Goal: Task Accomplishment & Management: Use online tool/utility

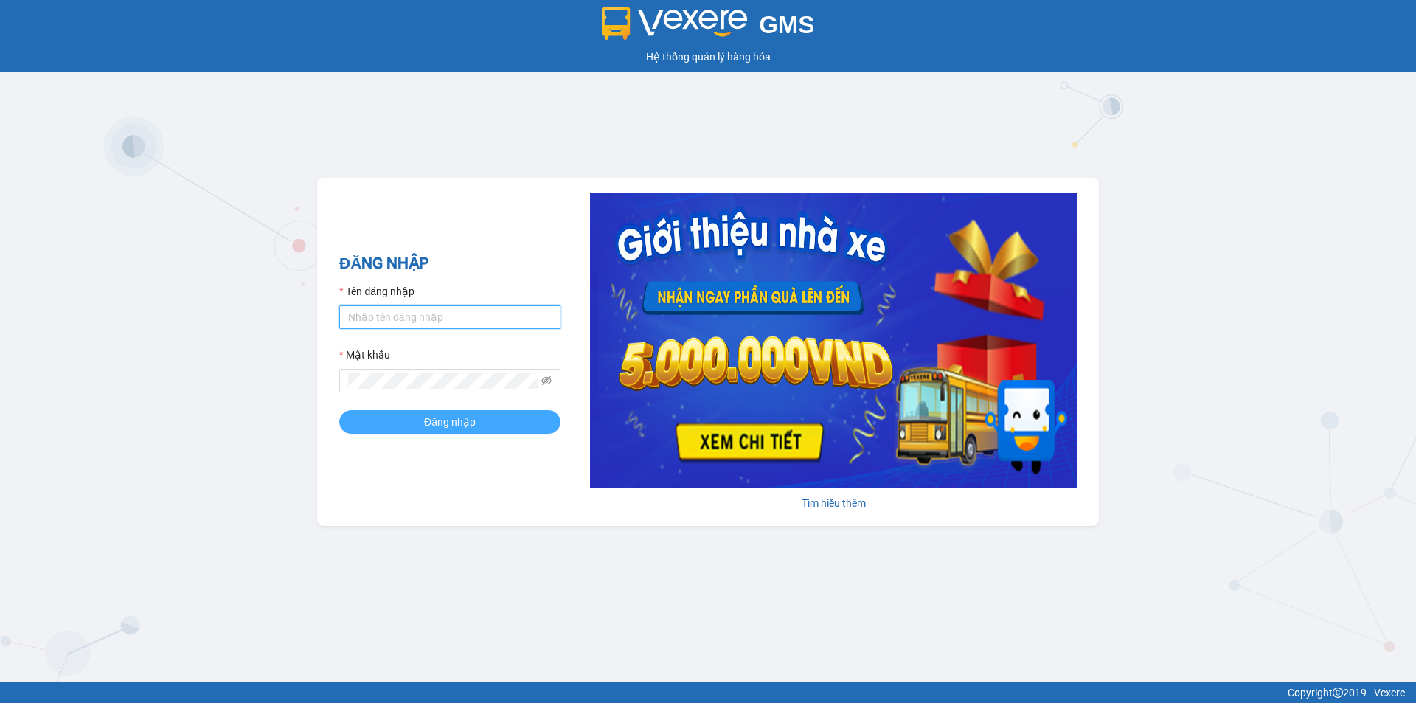
type input "ntyen.phiethoc"
click at [444, 419] on span "Đăng nhập" at bounding box center [450, 422] width 52 height 16
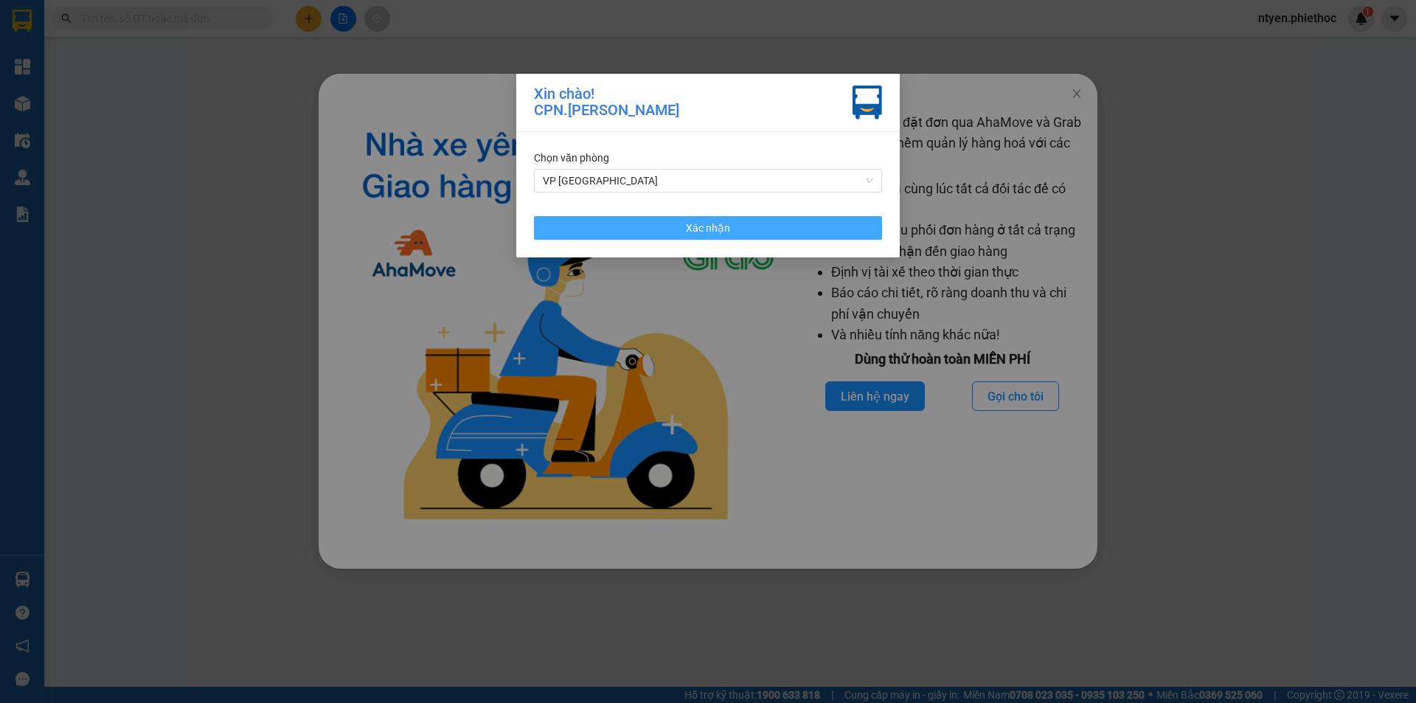
click at [598, 226] on button "Xác nhận" at bounding box center [708, 228] width 348 height 24
